Goal: Transaction & Acquisition: Obtain resource

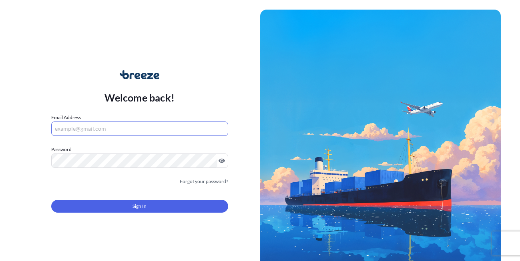
click at [109, 132] on input "Email Address" at bounding box center [139, 129] width 177 height 14
type input "[EMAIL_ADDRESS][DOMAIN_NAME]"
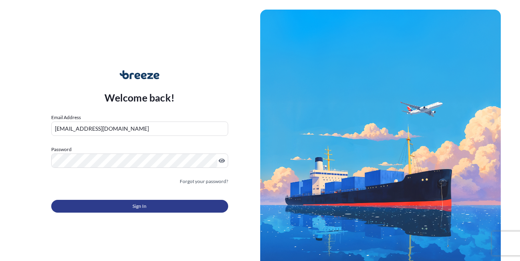
click at [122, 213] on button "Sign In" at bounding box center [139, 206] width 177 height 13
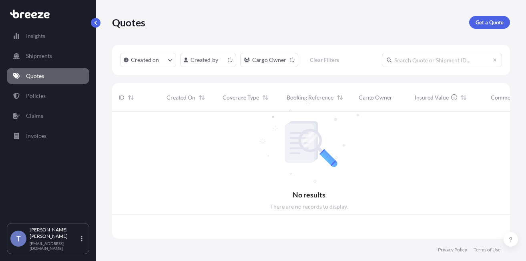
scroll to position [117, 388]
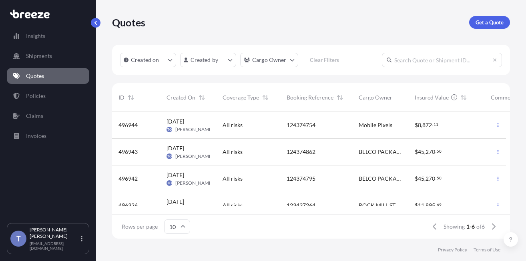
click at [354, 158] on div "BELCO PACKAGING SYSTEMS, INC" at bounding box center [380, 152] width 56 height 27
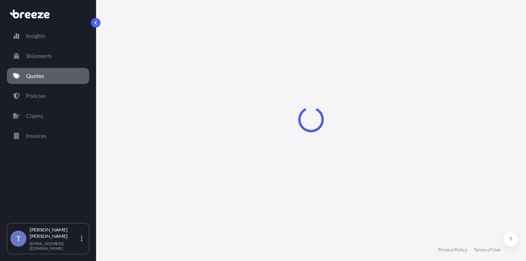
select select "Road"
select select "1"
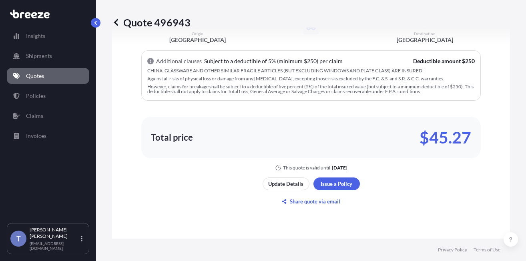
scroll to position [583, 0]
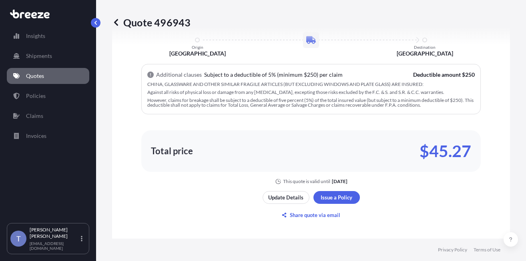
click at [349, 76] on div "Here's your insurance offer All risk coverage Commodity Category Electrical Mac…" at bounding box center [310, 59] width 375 height 251
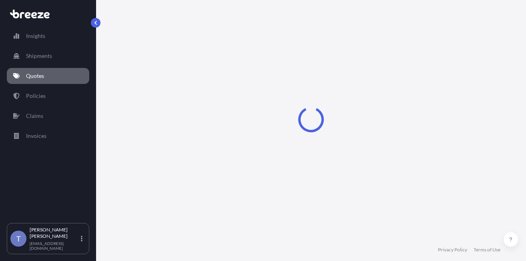
select select "Road"
select select "1"
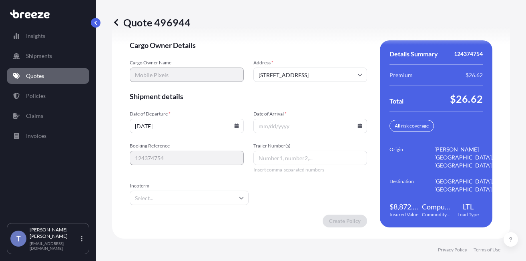
scroll to position [1326, 0]
click at [357, 128] on icon at bounding box center [359, 126] width 5 height 5
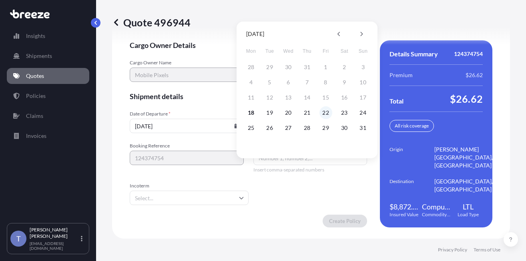
click at [330, 110] on button "22" at bounding box center [325, 112] width 13 height 13
type input "[DATE]"
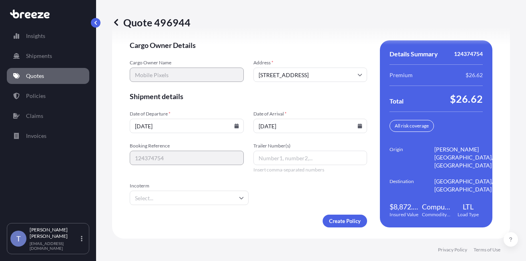
click at [364, 148] on div "Cargo Owner Details Cargo Owner Name Mobile Pixels Address * [STREET_ADDRESS] S…" at bounding box center [311, 133] width 362 height 187
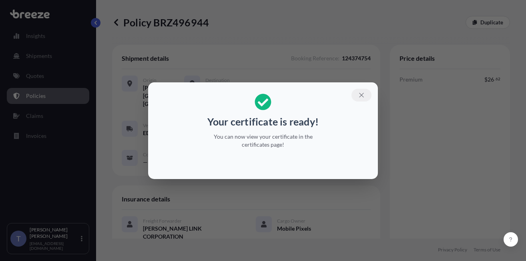
click at [371, 91] on button "button" at bounding box center [361, 95] width 20 height 13
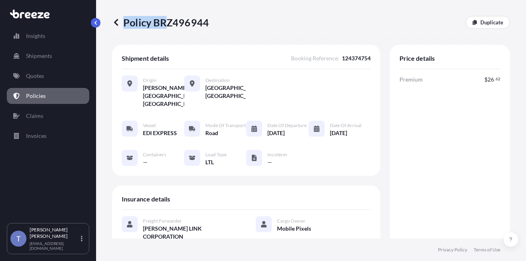
drag, startPoint x: 213, startPoint y: 28, endPoint x: 167, endPoint y: 27, distance: 46.0
click at [167, 27] on div "Policy BRZ496944 Duplicate" at bounding box center [311, 22] width 398 height 13
click at [166, 27] on p "Policy BRZ496944" at bounding box center [160, 22] width 97 height 13
click at [157, 27] on p "Policy BRZ496944" at bounding box center [160, 22] width 97 height 13
drag, startPoint x: 210, startPoint y: 26, endPoint x: 159, endPoint y: 28, distance: 50.8
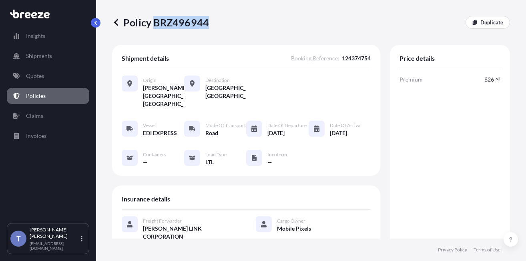
click at [159, 28] on p "Policy BRZ496944" at bounding box center [160, 22] width 97 height 13
copy p "BRZ496944"
drag, startPoint x: 350, startPoint y: 105, endPoint x: 356, endPoint y: 105, distance: 6.4
click at [354, 105] on div "Origin [PERSON_NAME][GEOGRAPHIC_DATA], [GEOGRAPHIC_DATA] Destination [GEOGRAPHI…" at bounding box center [246, 92] width 249 height 32
drag, startPoint x: 494, startPoint y: 88, endPoint x: 478, endPoint y: 89, distance: 15.2
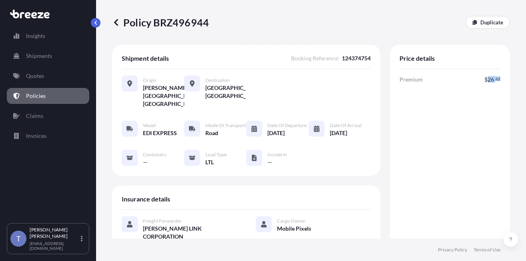
click at [478, 89] on div "Price details Premium $ 26 . 62 Total $ 26 . 62" at bounding box center [450, 191] width 120 height 293
copy span "26 . 62"
click at [416, 36] on div "Policy BRZ496944 Duplicate" at bounding box center [311, 22] width 398 height 45
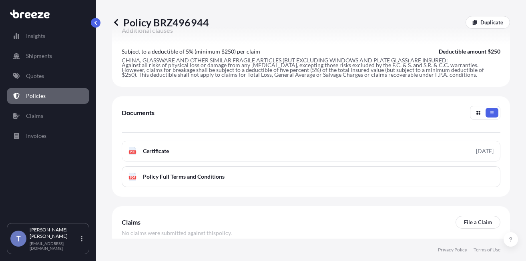
scroll to position [360, 0]
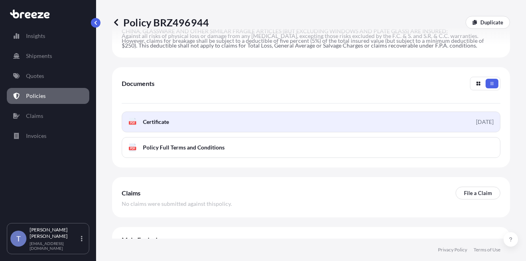
click at [394, 132] on link "PDF Certificate [DATE]" at bounding box center [311, 122] width 378 height 21
